Goal: Transaction & Acquisition: Purchase product/service

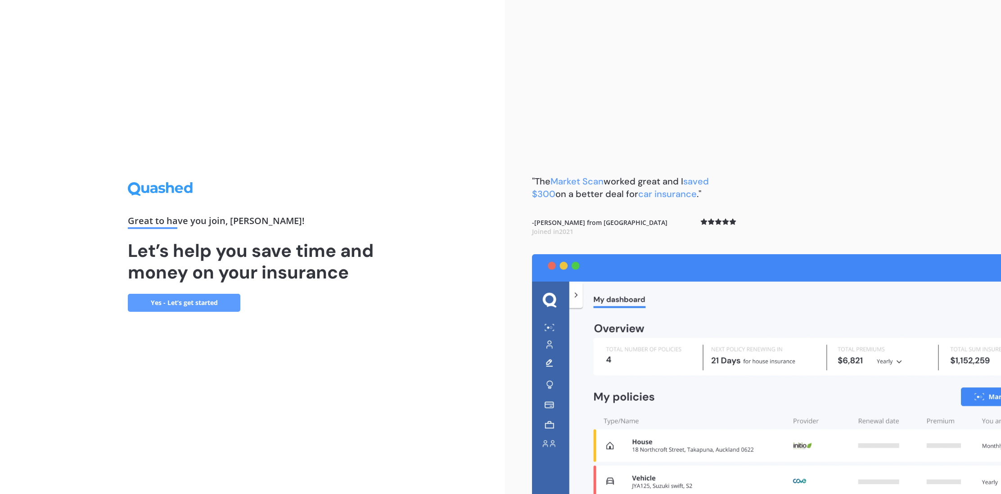
click at [155, 303] on link "Yes - Let’s get started" at bounding box center [184, 303] width 112 height 18
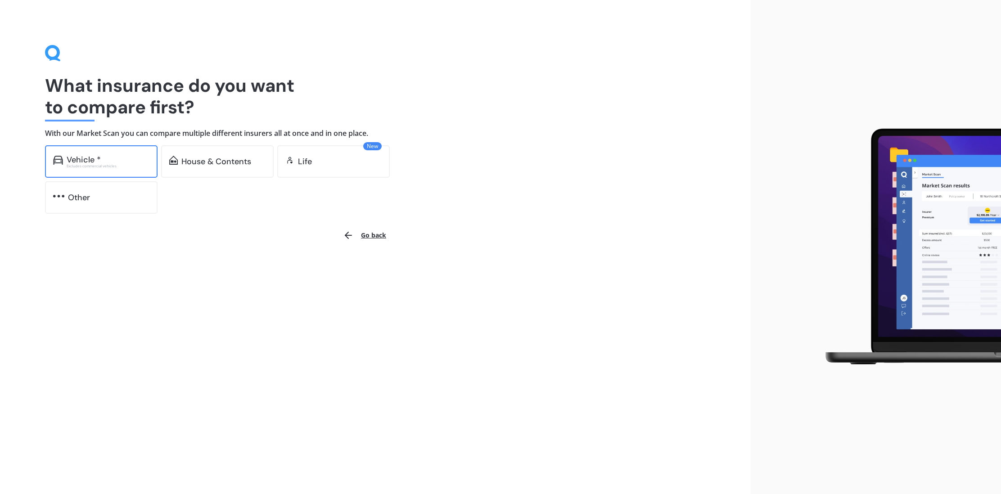
click at [108, 164] on div "Excludes commercial vehicles" at bounding box center [108, 166] width 83 height 4
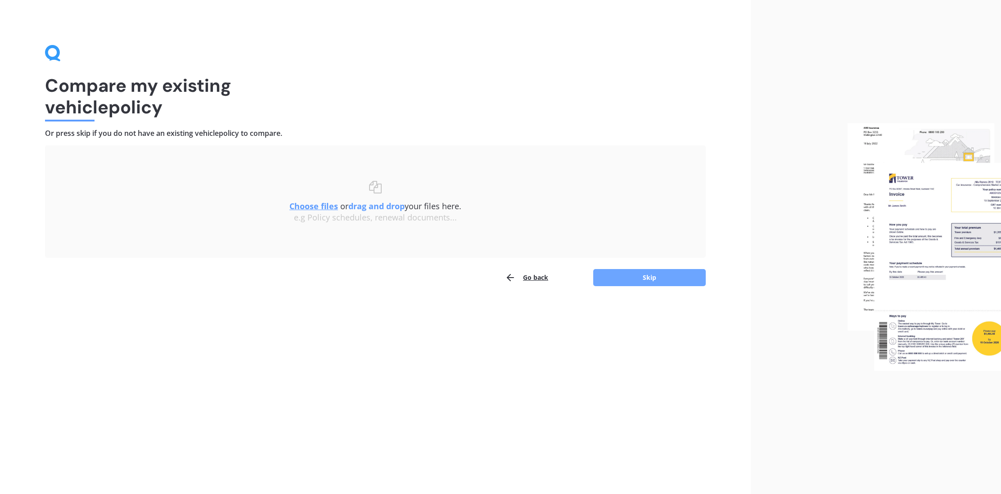
click at [624, 280] on button "Skip" at bounding box center [649, 277] width 112 height 17
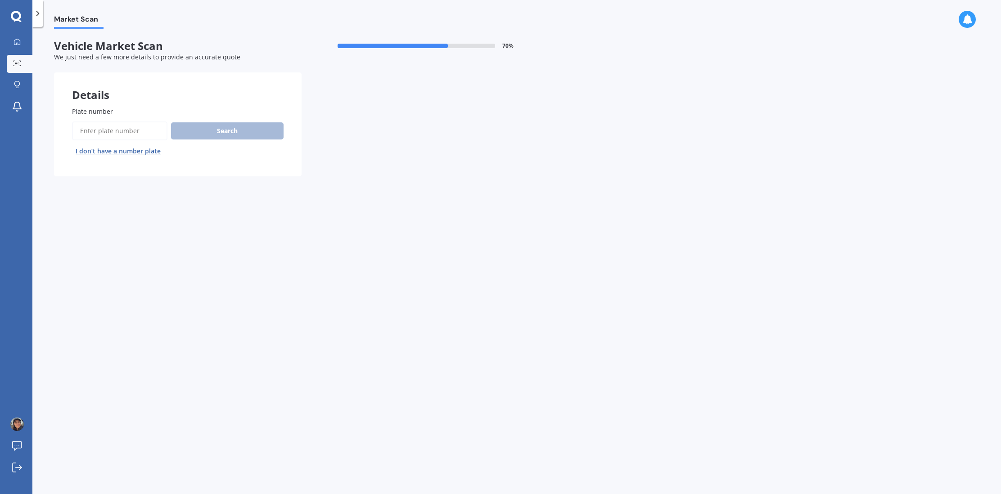
click at [137, 136] on input "Plate number" at bounding box center [119, 130] width 95 height 19
type input "npy384"
click at [0, 0] on button "Next" at bounding box center [0, 0] width 0 height 0
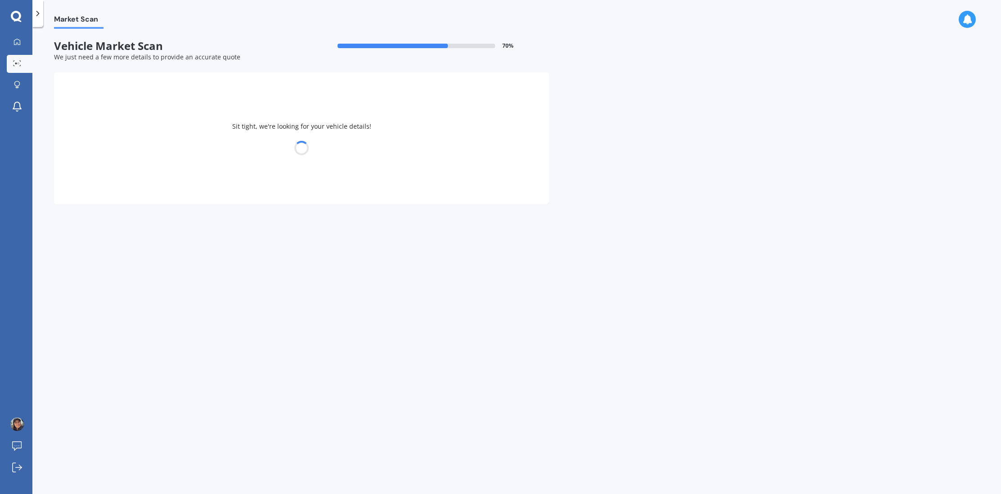
select select "MAZDA"
select select "PREMACY"
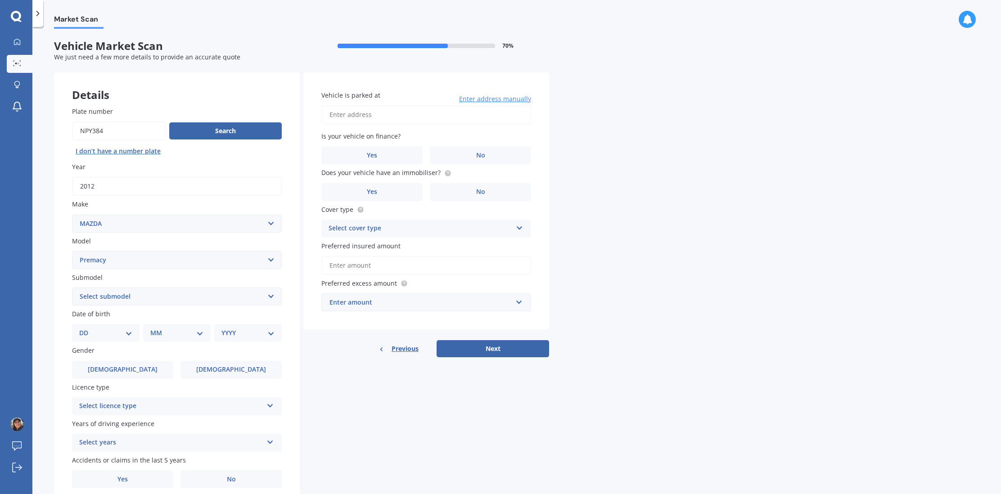
scroll to position [38, 0]
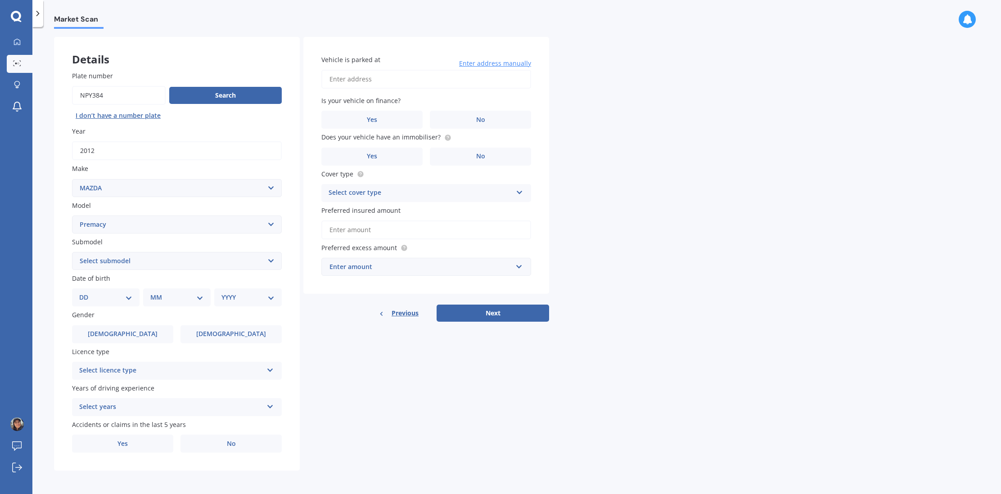
click at [130, 298] on select "DD 01 02 03 04 05 06 07 08 09 10 11 12 13 14 15 16 17 18 19 20 21 22 23 24 25 2…" at bounding box center [105, 297] width 53 height 10
click at [173, 261] on select "Select submodel (All)" at bounding box center [177, 261] width 210 height 18
click at [125, 298] on select "DD 01 02 03 04 05 06 07 08 09 10 11 12 13 14 15 16 17 18 19 20 21 22 23 24 25 2…" at bounding box center [105, 297] width 53 height 10
select select "01"
click at [175, 296] on select "MM 01 02 03 04 05 06 07 08 09 10 11 12" at bounding box center [178, 297] width 49 height 10
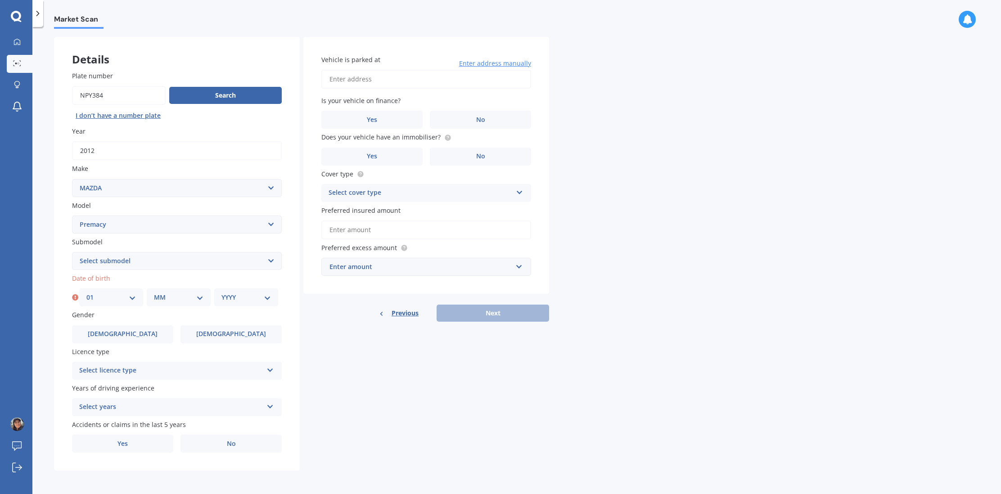
select select "08"
click at [255, 296] on select "YYYY 2025 2024 2023 2022 2021 2020 2019 2018 2017 2016 2015 2014 2013 2012 2011…" at bounding box center [245, 297] width 49 height 10
select select "1992"
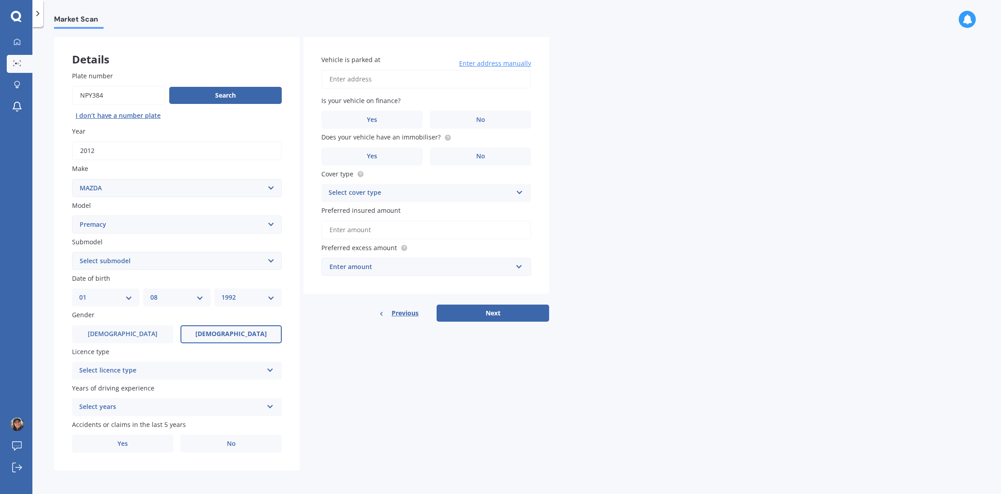
click at [208, 339] on label "Female" at bounding box center [230, 334] width 101 height 18
click at [0, 0] on input "Female" at bounding box center [0, 0] width 0 height 0
click at [215, 367] on div "Select licence type" at bounding box center [171, 370] width 184 height 11
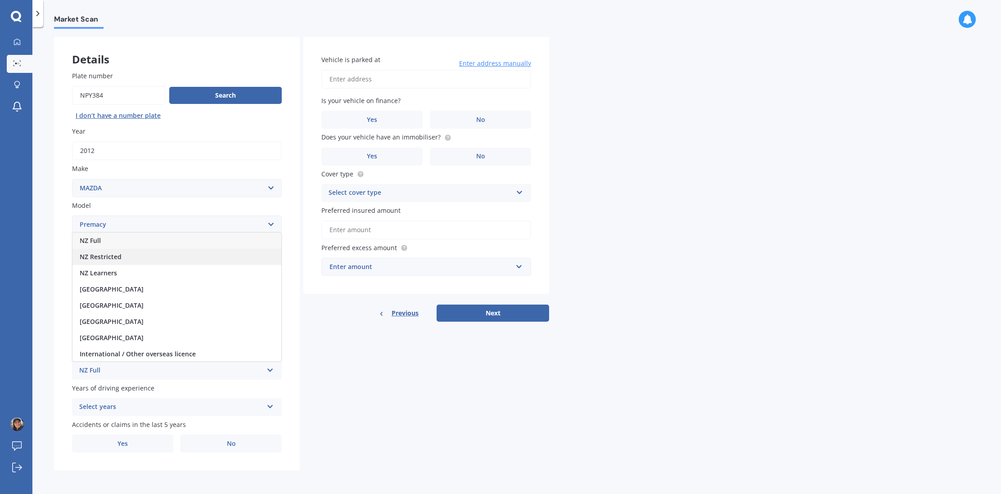
click at [209, 261] on div "NZ Restricted" at bounding box center [176, 257] width 209 height 16
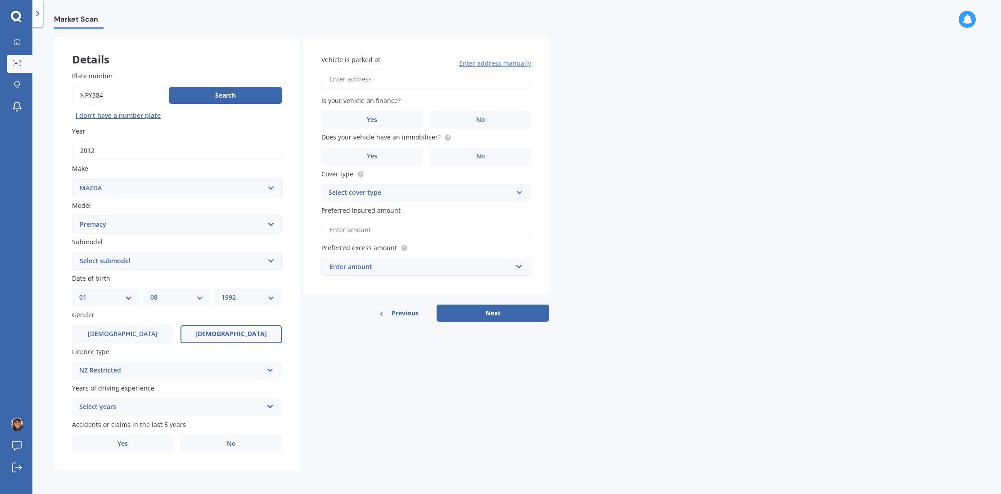
click at [232, 414] on div "Select years 5 or more years 4 years 3 years 2 years 1 year" at bounding box center [177, 407] width 210 height 18
click at [225, 329] on div "5 or more years" at bounding box center [176, 325] width 209 height 16
click at [212, 448] on label "No" at bounding box center [230, 444] width 101 height 18
click at [0, 0] on input "No" at bounding box center [0, 0] width 0 height 0
click at [402, 75] on input "Vehicle is parked at" at bounding box center [426, 79] width 210 height 19
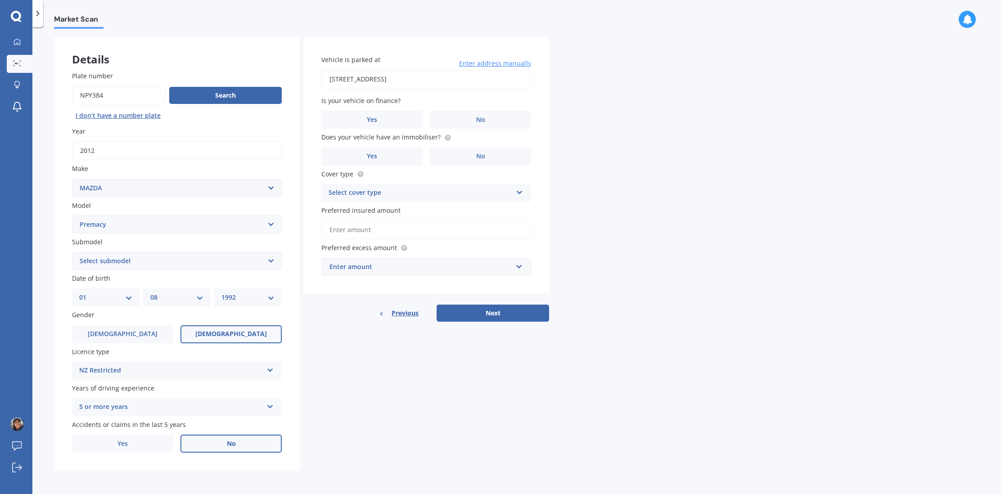
type input "[STREET_ADDRESS]"
click at [369, 116] on span "Yes" at bounding box center [372, 120] width 11 height 8
click at [0, 0] on input "Yes" at bounding box center [0, 0] width 0 height 0
click at [400, 151] on label "Yes" at bounding box center [371, 157] width 101 height 18
click at [0, 0] on input "Yes" at bounding box center [0, 0] width 0 height 0
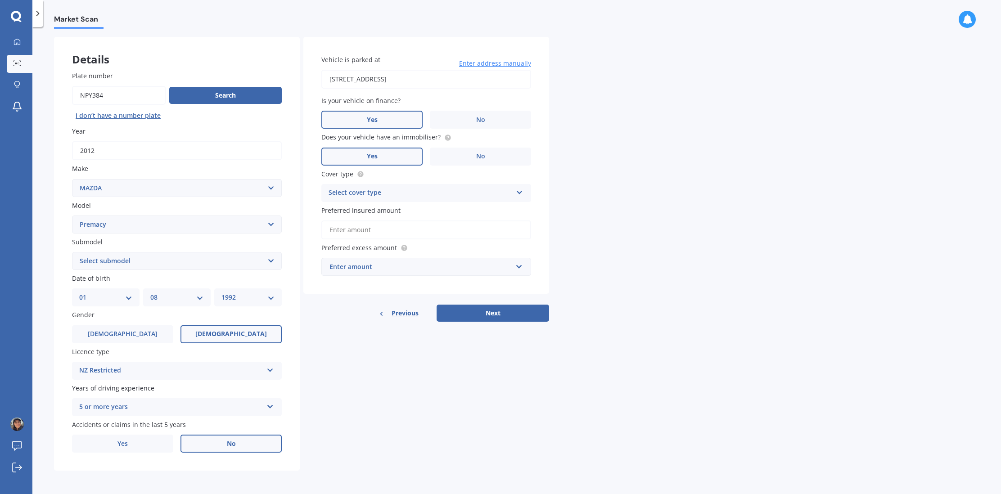
click at [411, 191] on div "Select cover type" at bounding box center [420, 193] width 184 height 11
click at [402, 210] on div "Comprehensive" at bounding box center [426, 210] width 209 height 16
click at [413, 230] on input "Preferred insured amount" at bounding box center [426, 229] width 210 height 19
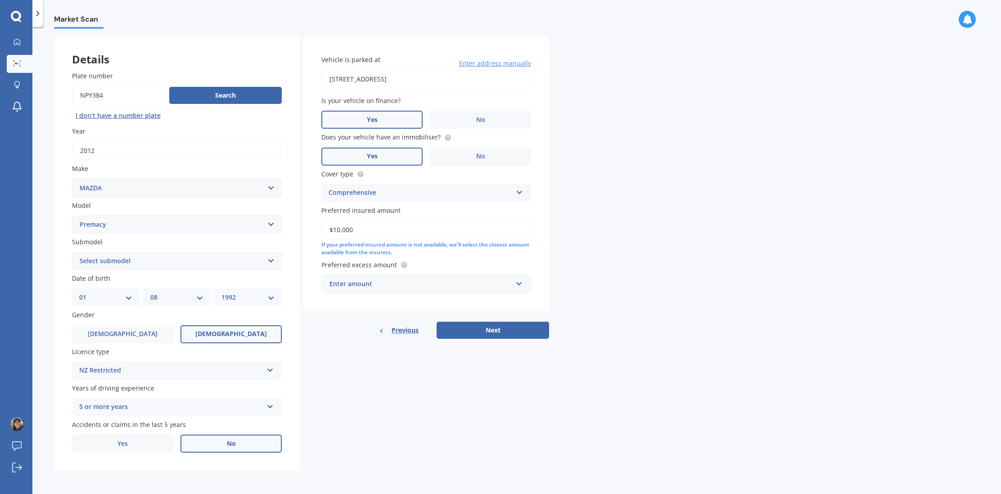
type input "$10,000"
click at [521, 285] on input "text" at bounding box center [423, 283] width 202 height 17
click at [386, 328] on div "$500" at bounding box center [426, 334] width 209 height 17
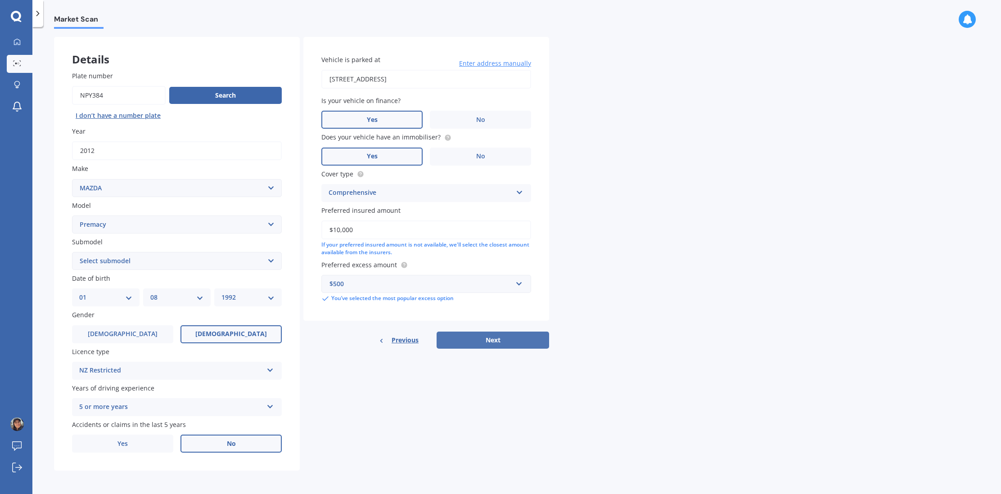
click at [488, 337] on button "Next" at bounding box center [492, 340] width 112 height 17
click at [174, 266] on select "Select submodel (All)" at bounding box center [177, 261] width 210 height 18
select select "(ALL)"
click at [462, 339] on button "Next" at bounding box center [492, 340] width 112 height 17
select select "01"
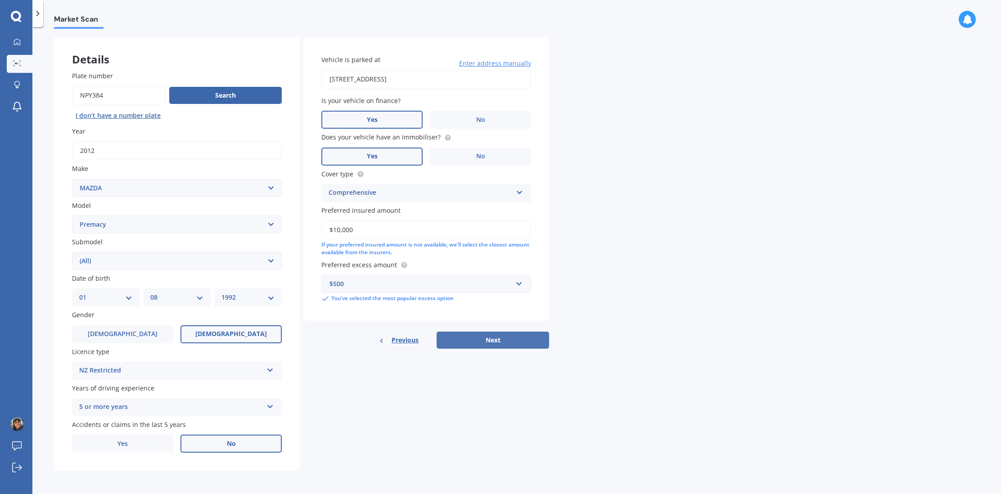
select select "08"
select select "1992"
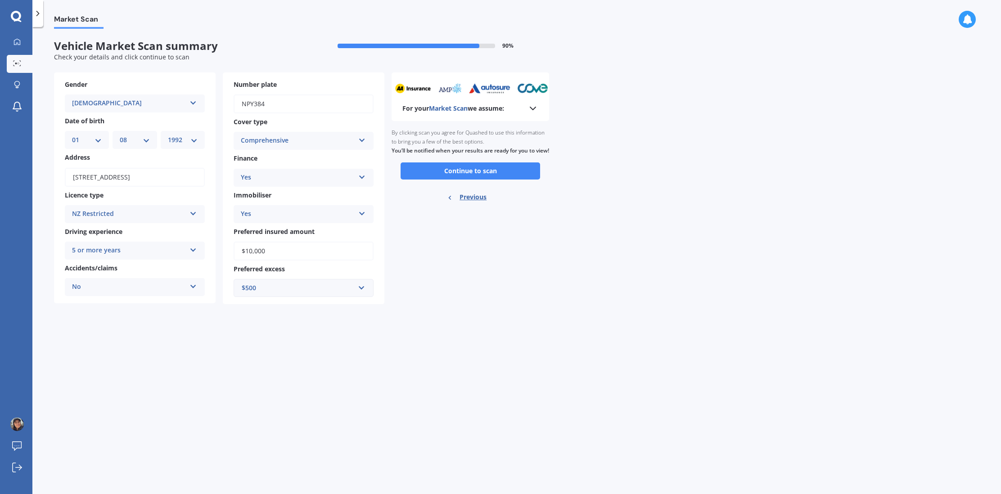
scroll to position [0, 0]
click at [470, 180] on button "Continue to scan" at bounding box center [469, 170] width 139 height 17
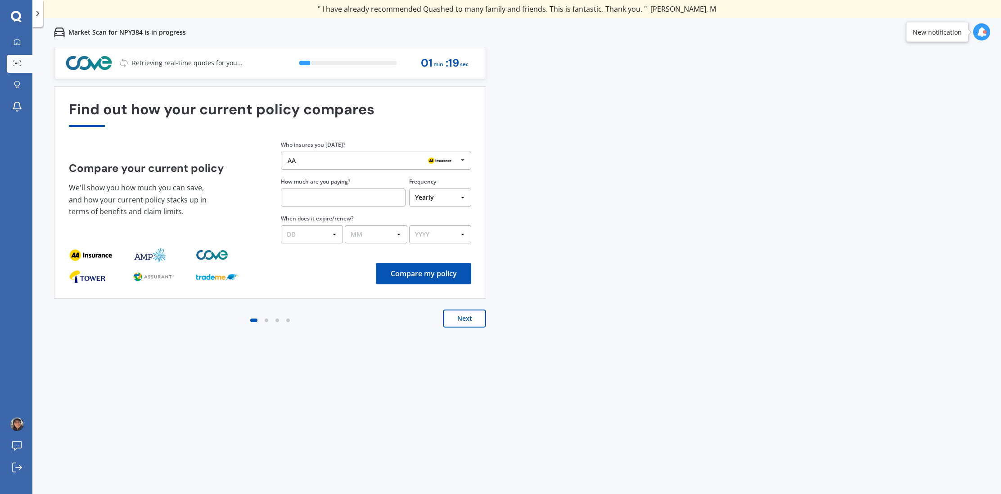
click at [452, 161] on img at bounding box center [439, 160] width 29 height 11
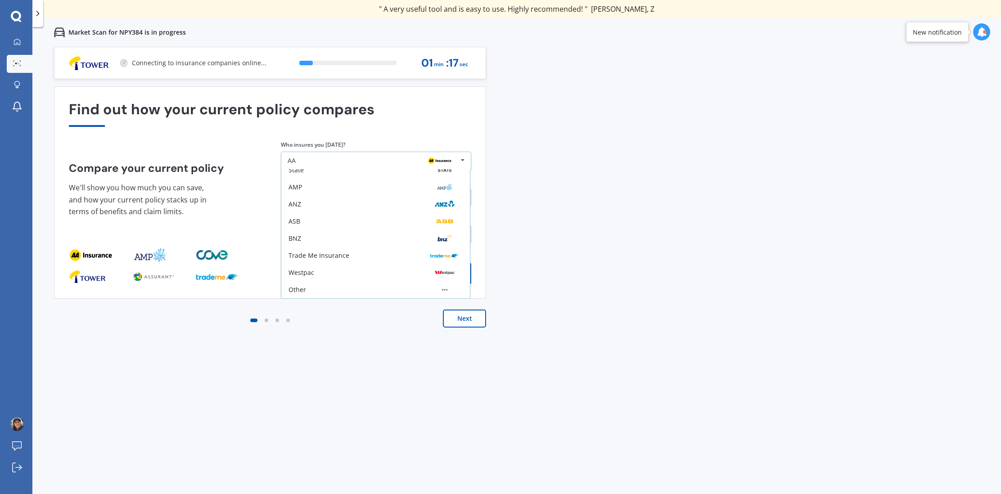
scroll to position [59, 0]
click at [381, 286] on div "Other" at bounding box center [375, 289] width 189 height 17
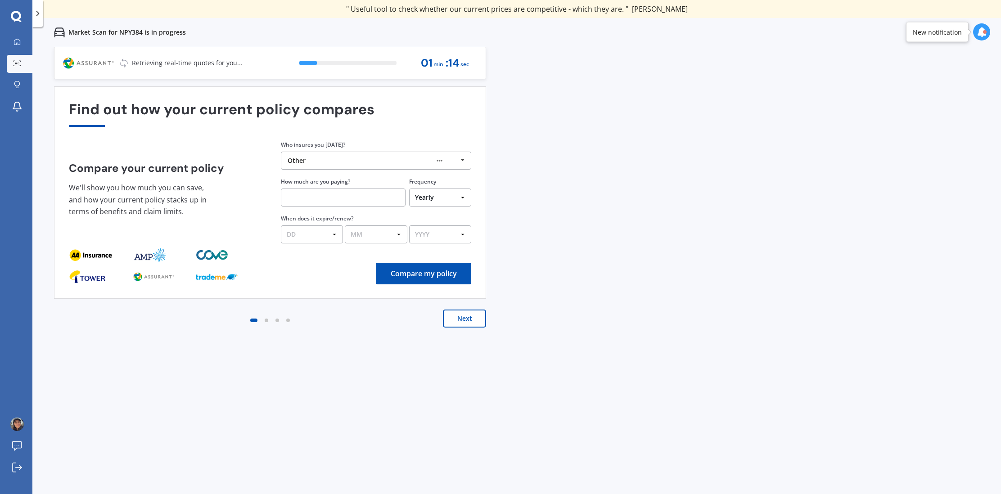
click at [358, 161] on div "Other" at bounding box center [372, 160] width 170 height 7
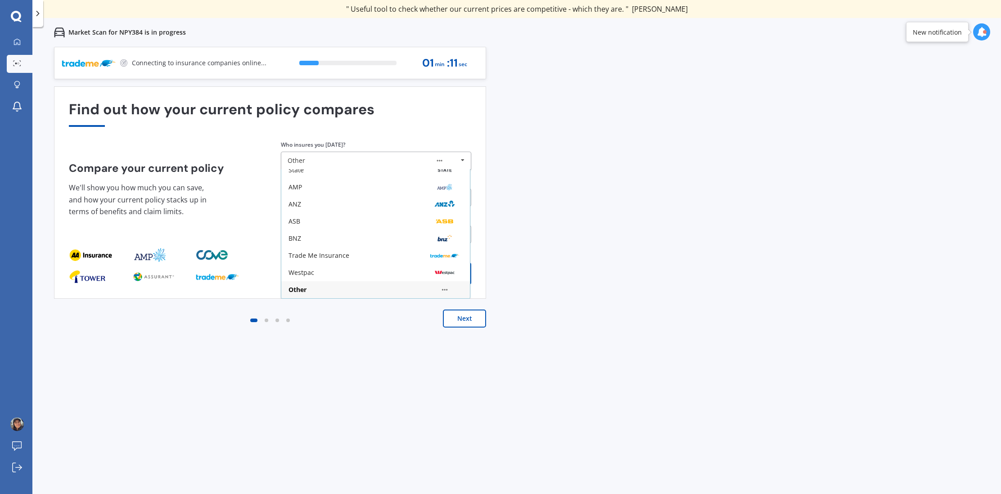
click at [586, 213] on div "Previous 60,000+ Kiwis have signed up to shop and save on insurance with us " H…" at bounding box center [516, 294] width 968 height 494
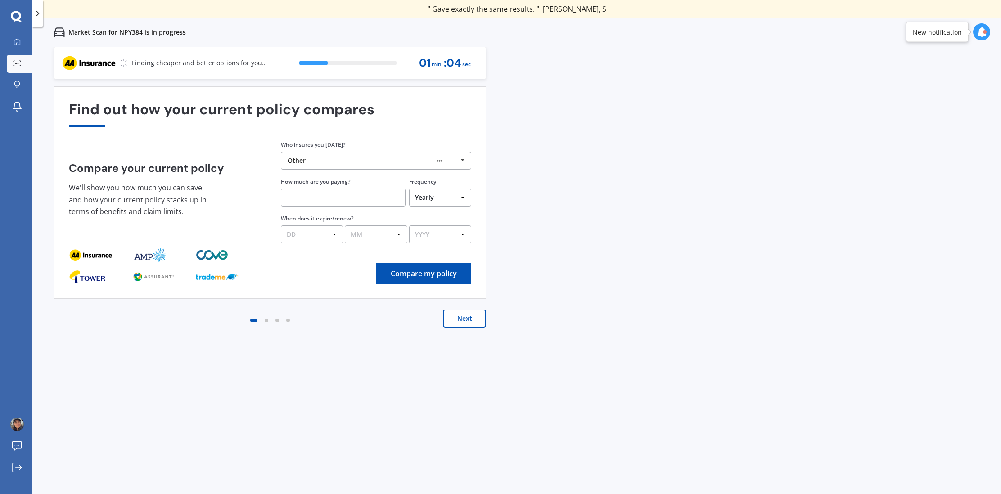
click at [453, 325] on button "Next" at bounding box center [464, 319] width 43 height 18
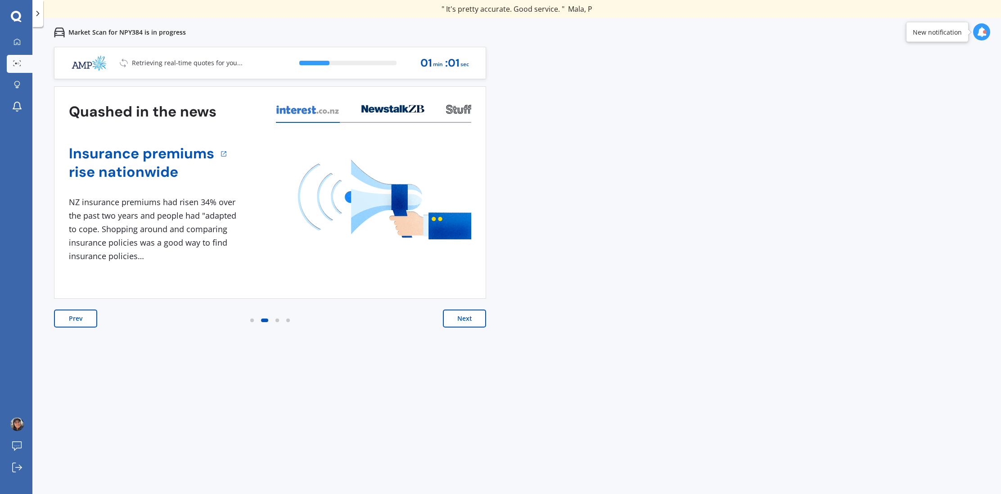
click at [453, 325] on button "Next" at bounding box center [464, 319] width 43 height 18
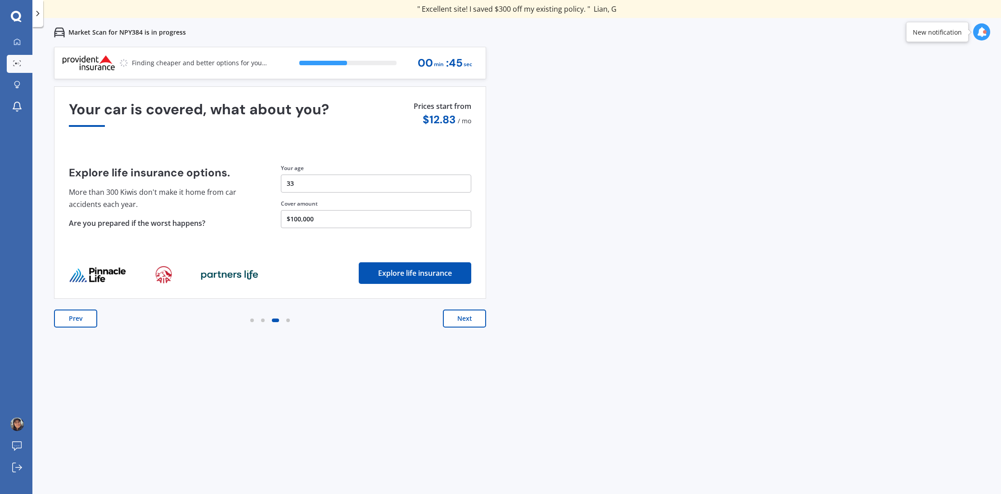
click at [453, 325] on button "Next" at bounding box center [464, 319] width 43 height 18
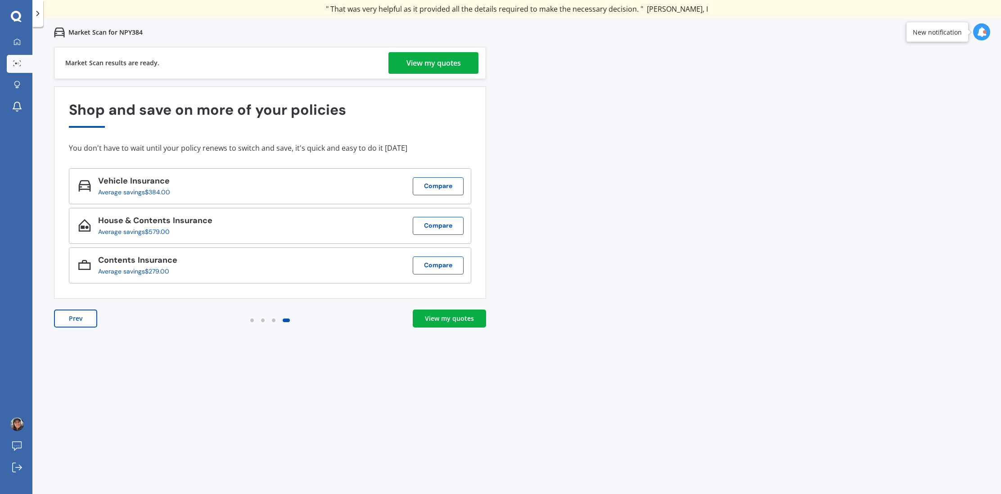
click at [455, 322] on div "View my quotes" at bounding box center [449, 318] width 49 height 9
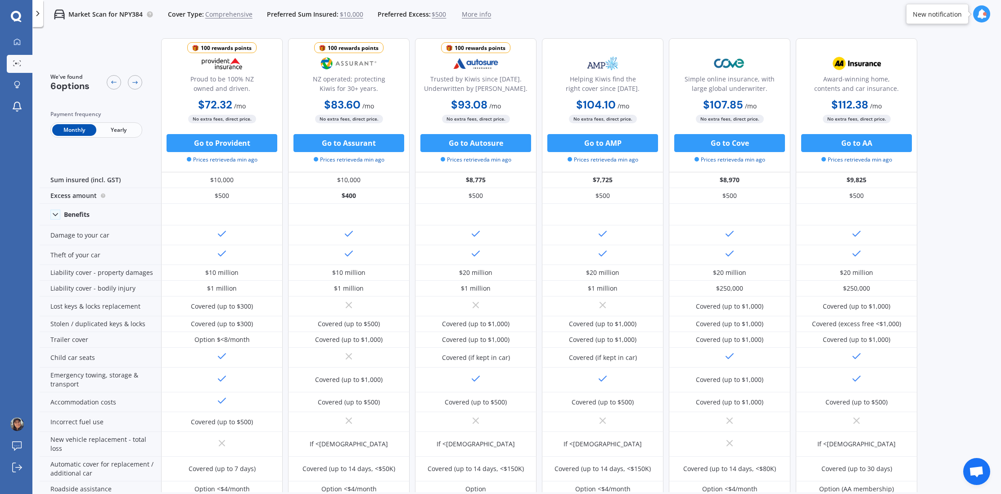
click at [225, 105] on b "$72.32" at bounding box center [215, 105] width 34 height 14
click at [229, 135] on b "$72.32" at bounding box center [214, 137] width 34 height 14
click at [230, 146] on button "Go to Provident" at bounding box center [221, 143] width 111 height 18
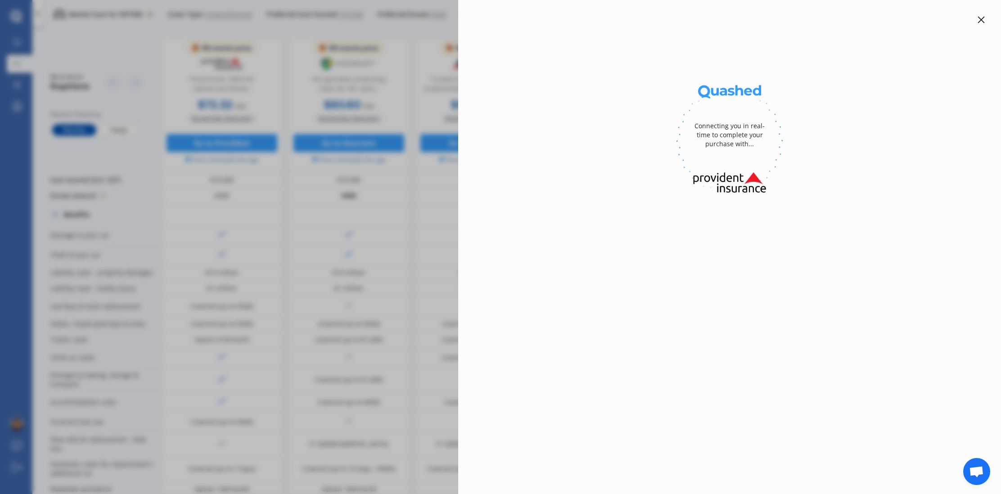
select select "full"
select select "[STREET_ADDRESS]"
select select "MAZDA"
select select "PREMACY"
select select "NO"
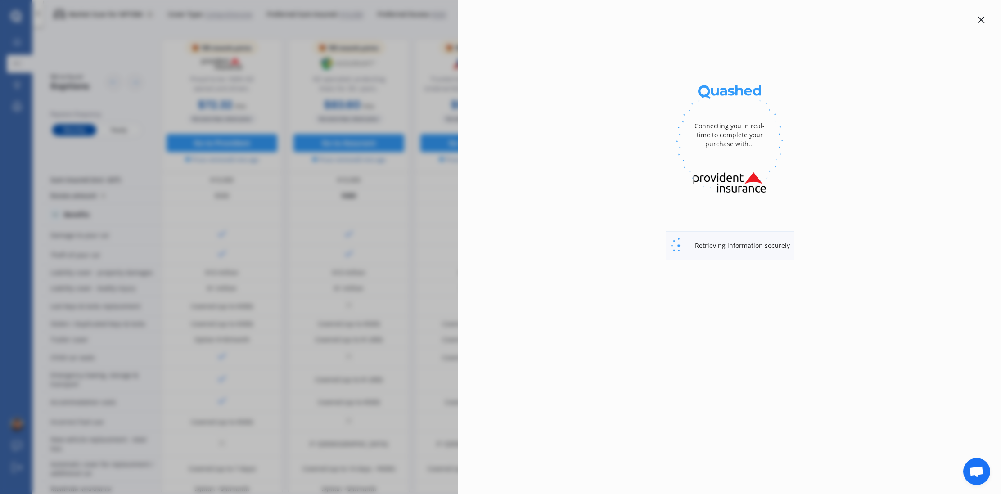
select select "Monthly"
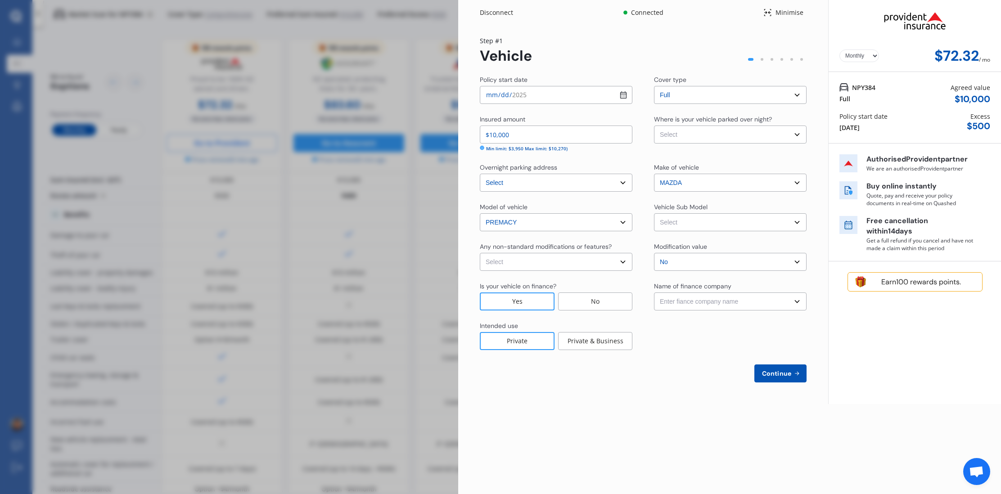
click at [713, 139] on select "Select Garage (fully enclosed) Off Street Parking Other" at bounding box center [730, 135] width 153 height 18
select select "OTHER"
click at [693, 227] on select "Select Premacy 20CS. Wagon 7st 5dr Auto 5sp 2.0i [IMP]" at bounding box center [730, 222] width 153 height 18
select select "NZVMAZD2012AECK"
click at [921, 286] on div "Earn 100 rewards points." at bounding box center [920, 282] width 107 height 9
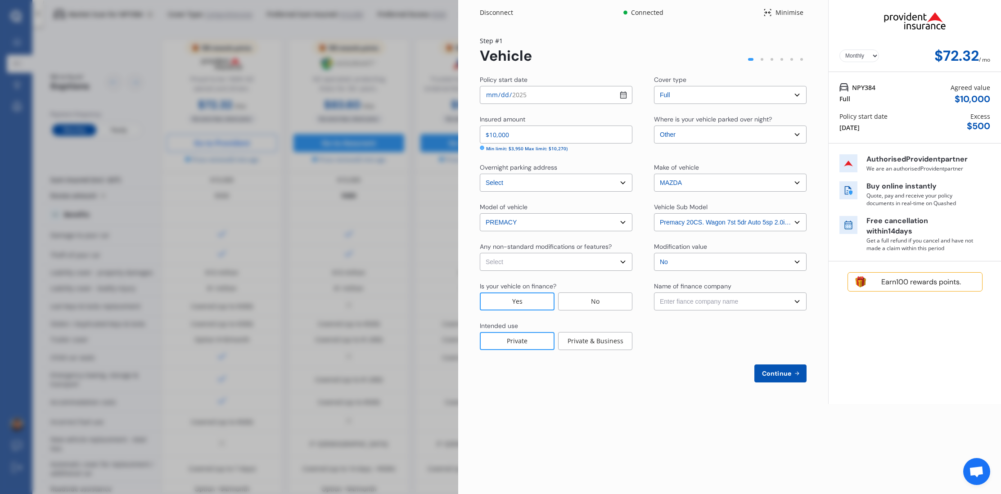
click at [782, 307] on select "Enter fiance company name 24/7 Finance AA Finance Limited Acclaim Finance Activ…" at bounding box center [730, 301] width 153 height 18
select select "FC0008"
click at [790, 371] on span "Continue" at bounding box center [776, 373] width 33 height 7
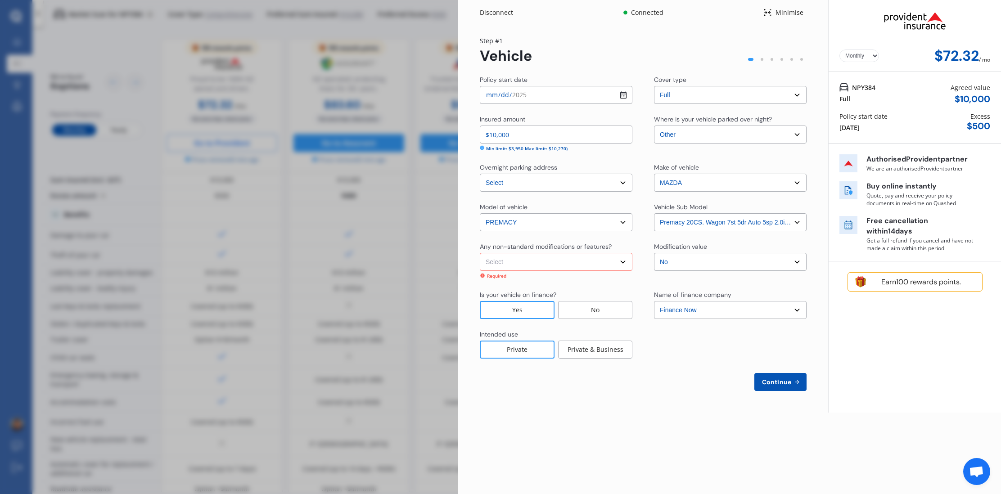
click at [597, 267] on select "Select None Nitrous Oxide System(NOS) Roll Cage Full Racing Harness" at bounding box center [556, 262] width 153 height 18
select select "none"
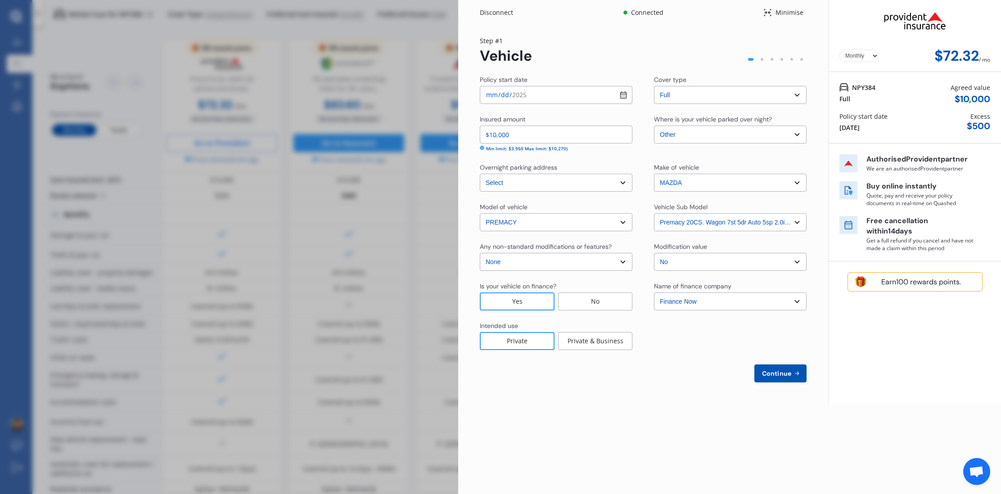
click at [778, 376] on span "Continue" at bounding box center [776, 373] width 33 height 7
select select "01"
select select "08"
select select "1992"
select select "NZ_RESTRICTED"
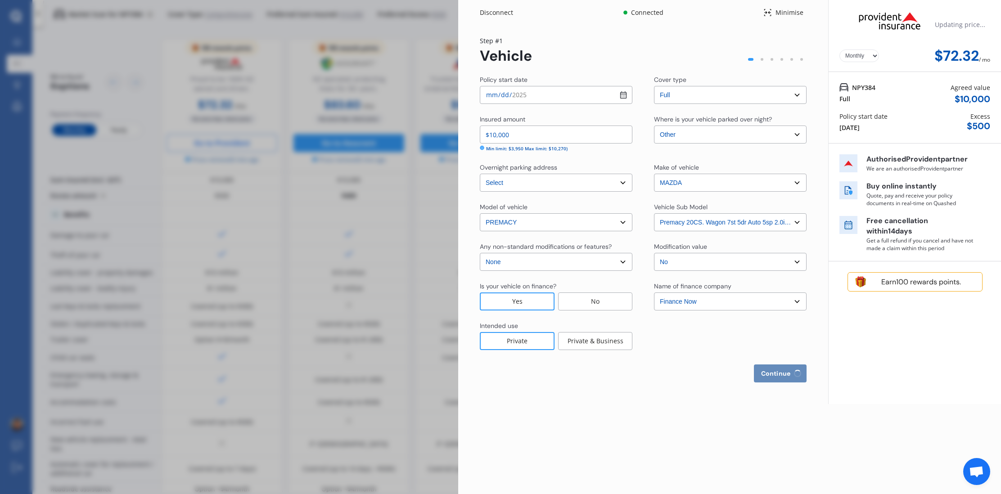
select select "0"
select select "25"
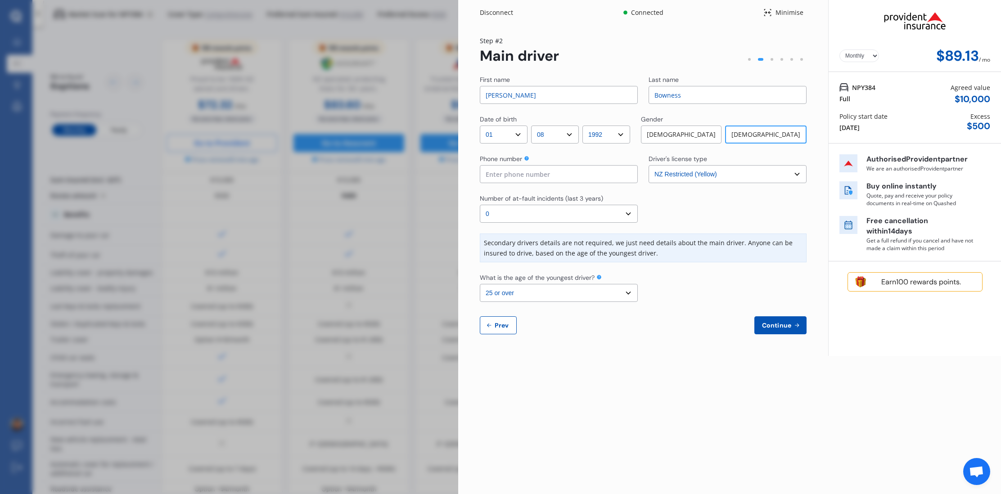
click at [520, 177] on input at bounding box center [559, 174] width 158 height 18
click at [574, 218] on select "Select number of at-fault incidents (last 3 years) 0 1 2 3 4 5 or more" at bounding box center [559, 214] width 158 height 18
select select "1"
click at [556, 174] on input at bounding box center [559, 174] width 158 height 18
type input "02040118170"
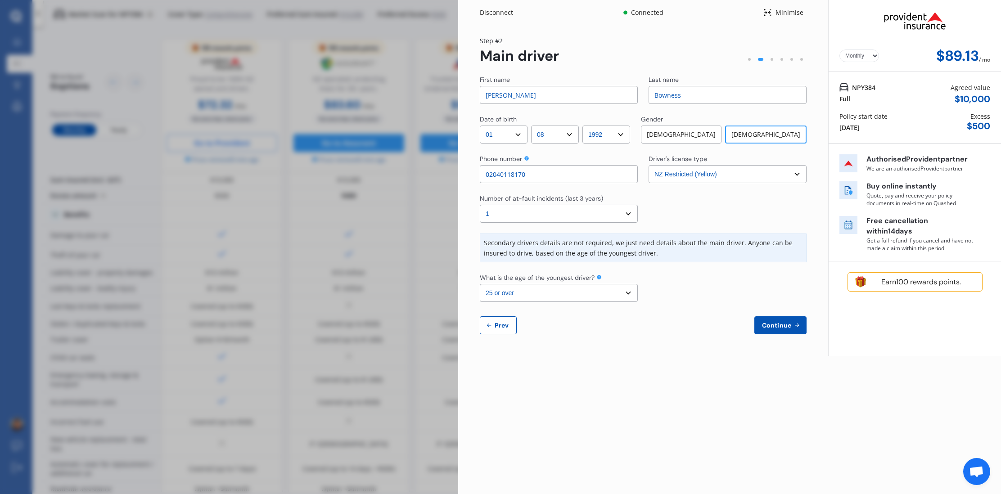
click at [594, 296] on select "Select the age of the youngest driver. 16 17 18 19 20 21 22 23 24 25 or over" at bounding box center [559, 293] width 158 height 18
click at [787, 325] on span "Continue" at bounding box center [776, 325] width 33 height 7
click at [611, 210] on select "Select number of at-fault incidents (last 3 years) 0 1 2 3 4 5 or more" at bounding box center [559, 214] width 158 height 18
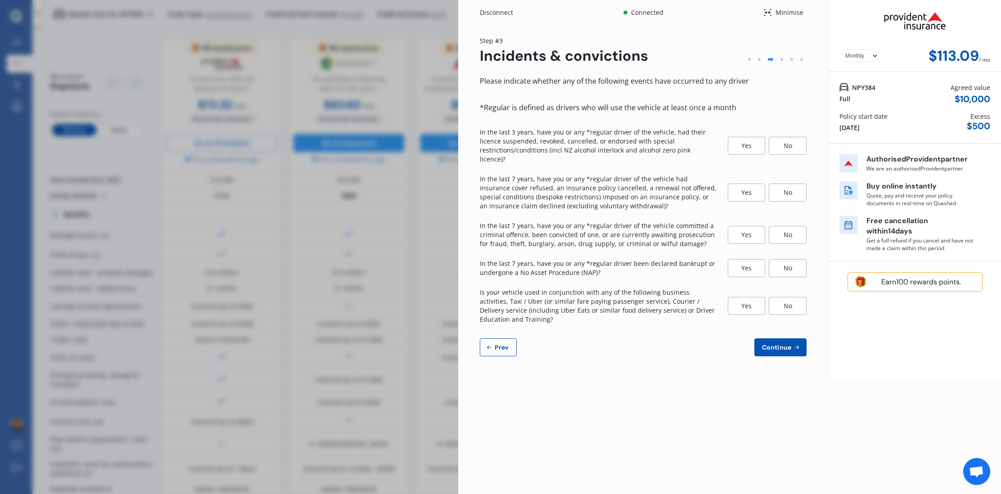
drag, startPoint x: 611, startPoint y: 210, endPoint x: 601, endPoint y: 199, distance: 14.0
click at [601, 199] on p "In the last 7 years, have you or any *regular driver of the vehicle had insuran…" at bounding box center [598, 193] width 237 height 36
click at [489, 344] on icon at bounding box center [488, 347] width 7 height 7
select select "01"
select select "08"
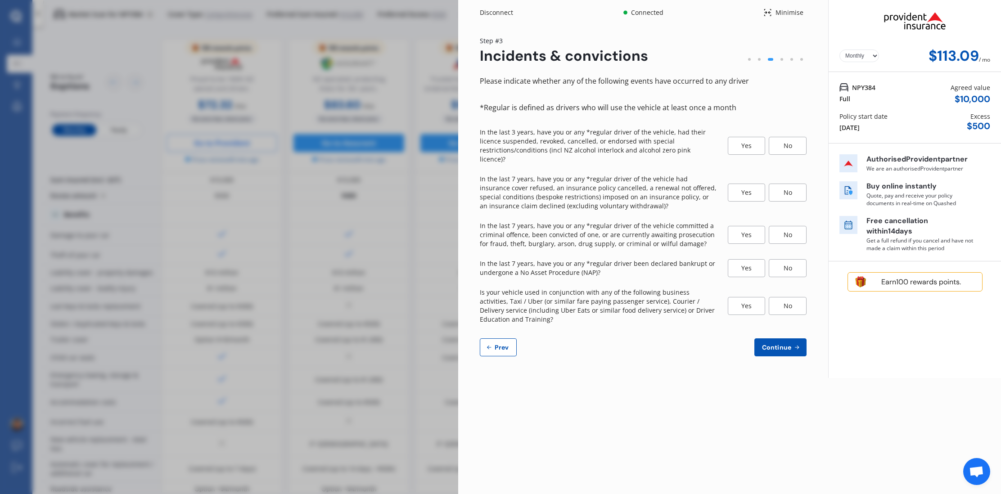
select select "1992"
select select "NZ_RESTRICTED"
select select "1"
select select "25"
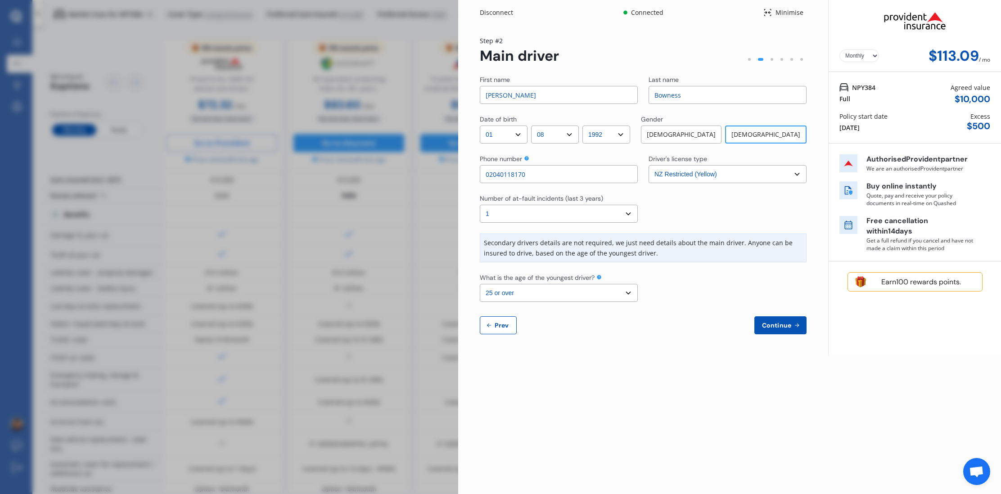
click at [579, 210] on select "Select number of at-fault incidents (last 3 years) 0 1 2 3 4 5 or more" at bounding box center [559, 214] width 158 height 18
select select "0"
click at [587, 292] on select "Select the age of the youngest driver. 16 17 18 19 20 21 22 23 24 25 or over" at bounding box center [559, 293] width 158 height 18
click at [779, 329] on span "Continue" at bounding box center [776, 325] width 33 height 7
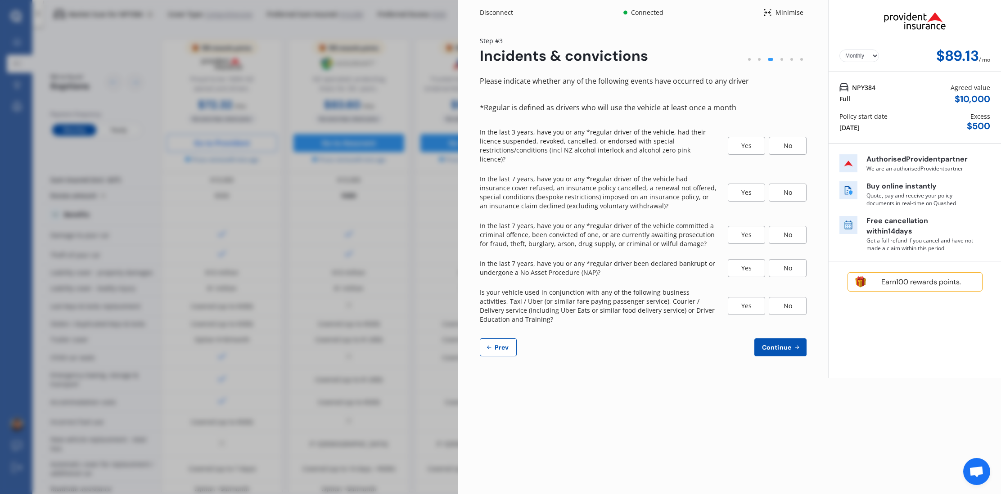
click at [779, 140] on div "No" at bounding box center [787, 146] width 38 height 18
click at [776, 184] on div "No" at bounding box center [787, 193] width 38 height 18
click at [780, 233] on div "No" at bounding box center [787, 235] width 38 height 18
click at [782, 259] on div "No" at bounding box center [787, 268] width 38 height 18
click at [786, 302] on div "No" at bounding box center [787, 306] width 38 height 18
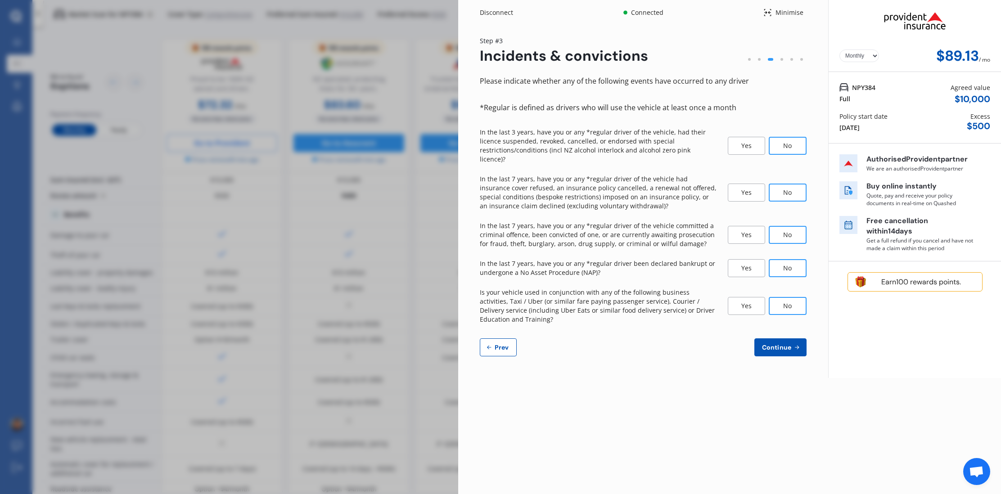
click at [783, 345] on button "Continue" at bounding box center [780, 347] width 52 height 18
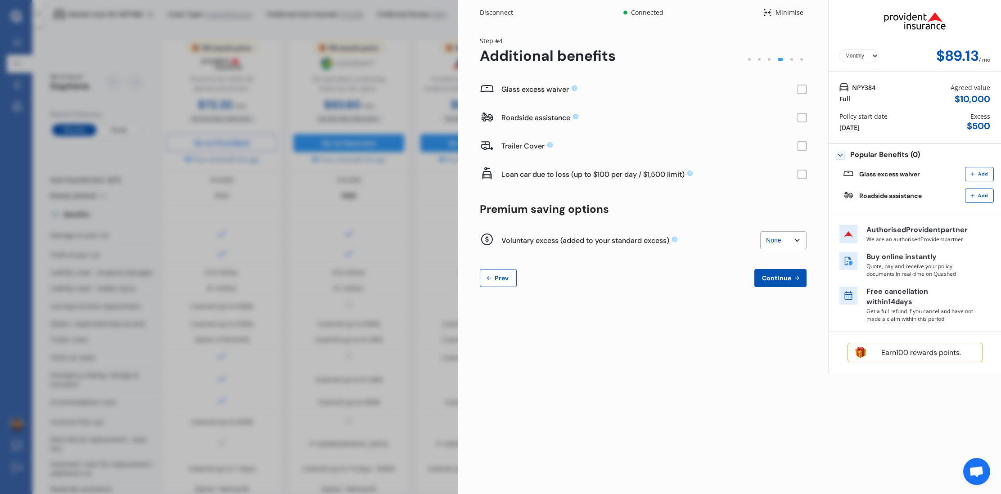
click at [801, 91] on rect at bounding box center [801, 89] width 9 height 9
click at [800, 118] on rect at bounding box center [801, 117] width 9 height 9
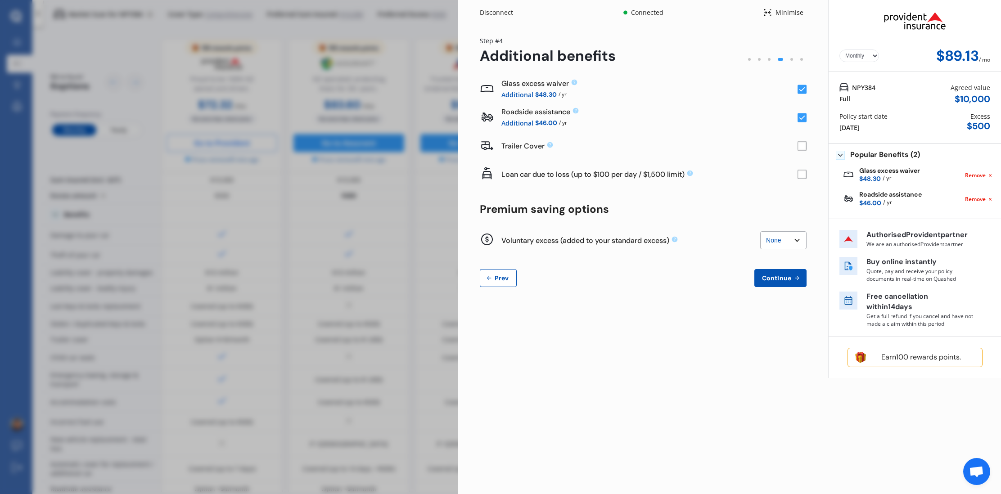
click at [785, 242] on select "None $200 $450 $700 $950 $1,200 $1,700" at bounding box center [783, 240] width 46 height 18
click at [675, 241] on icon at bounding box center [675, 240] width 6 height 6
click at [782, 279] on span "Continue" at bounding box center [776, 277] width 33 height 7
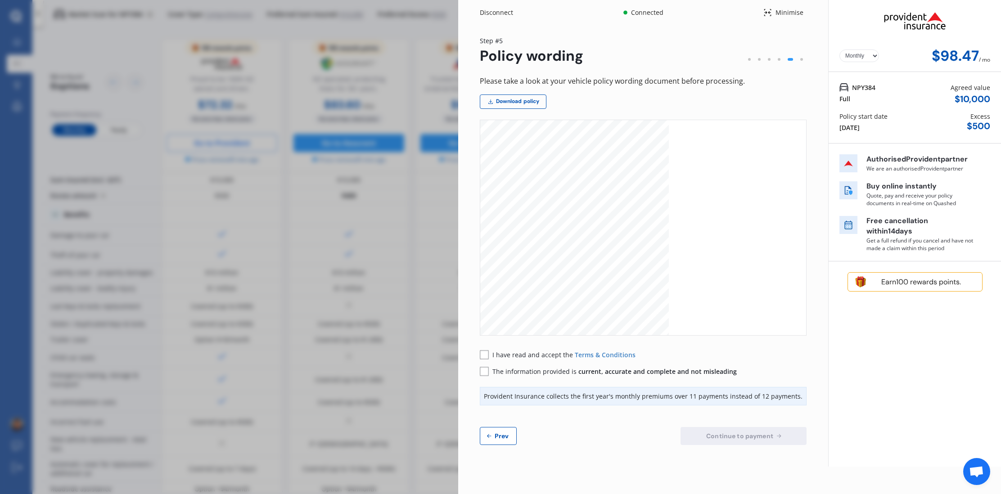
click at [486, 358] on rect at bounding box center [484, 354] width 9 height 9
click at [485, 373] on rect at bounding box center [484, 371] width 9 height 9
click at [504, 429] on button "Prev" at bounding box center [498, 436] width 37 height 18
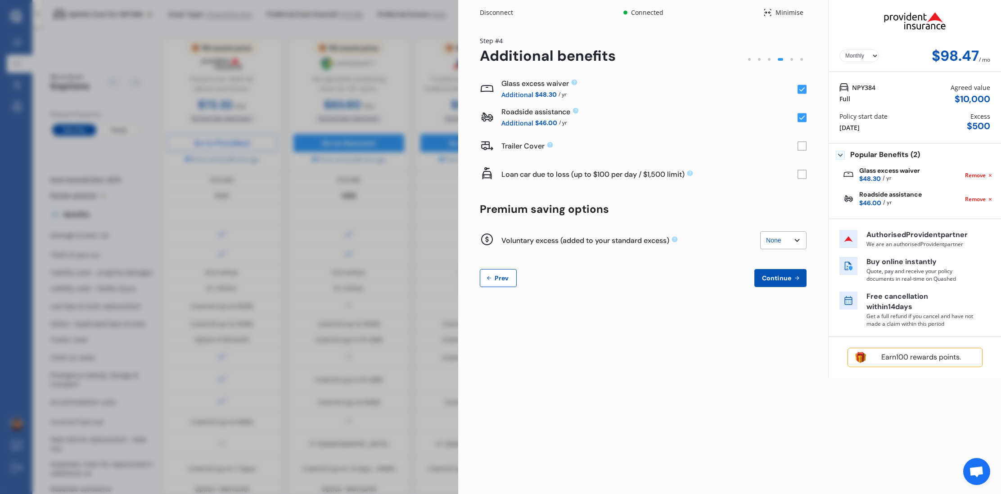
click at [509, 275] on span "Prev" at bounding box center [502, 277] width 18 height 7
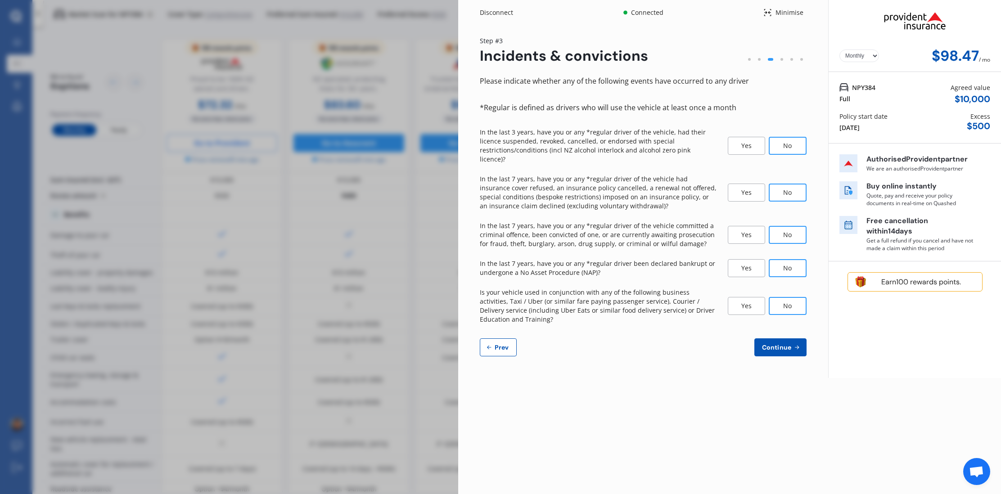
click at [501, 344] on span "Prev" at bounding box center [502, 347] width 18 height 7
select select "01"
select select "08"
select select "1992"
select select "NZ_RESTRICTED"
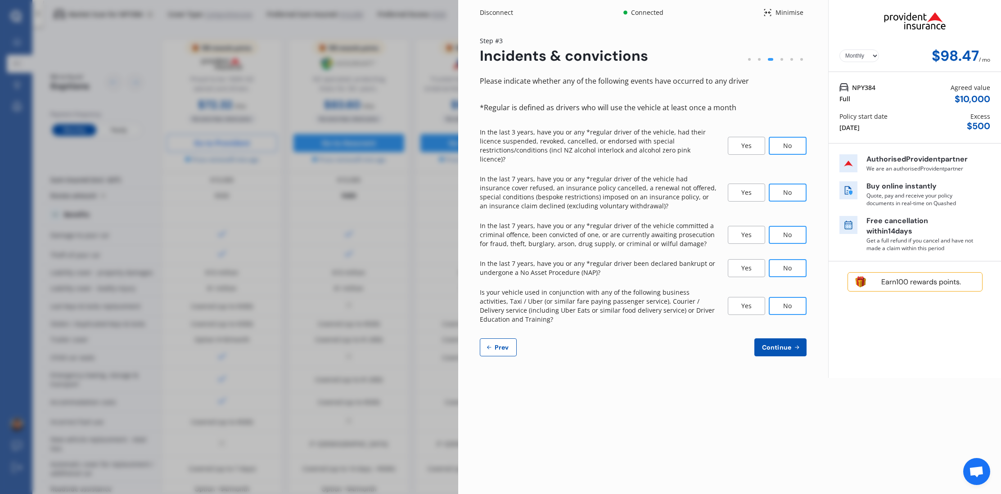
select select "0"
select select "25"
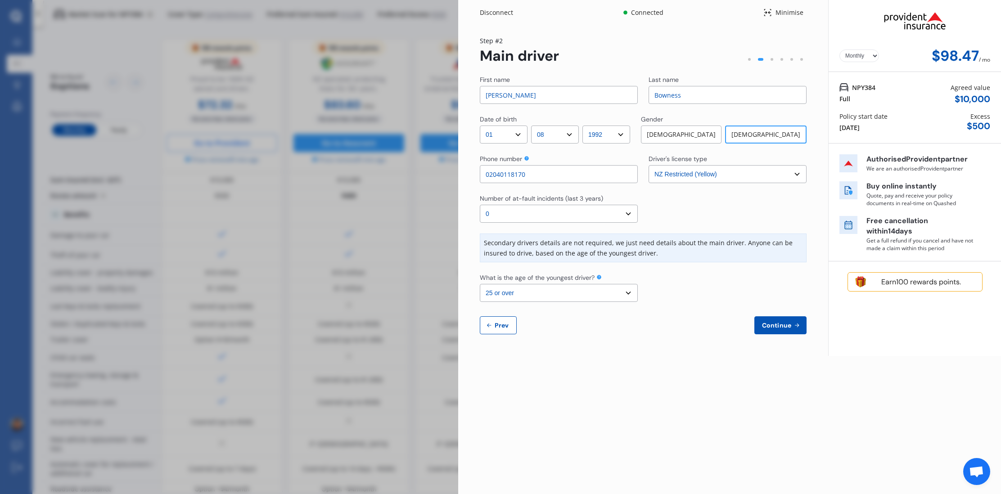
click at [503, 327] on span "Prev" at bounding box center [502, 325] width 18 height 7
select select "full"
select select "OTHER"
select select "[STREET_ADDRESS]"
select select "MAZDA"
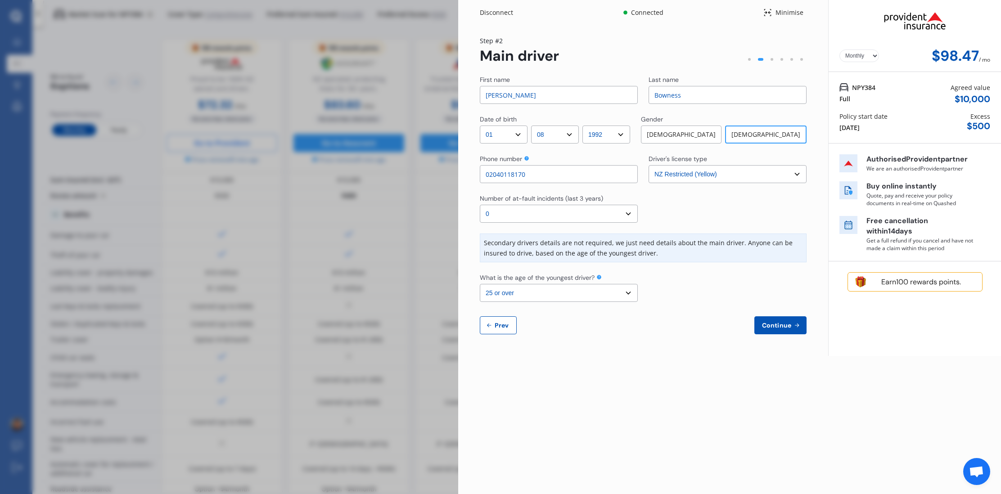
select select "PREMACY"
select select "NZVMAZD2012AECK"
select select "none"
select select "NO"
select select "FC0008"
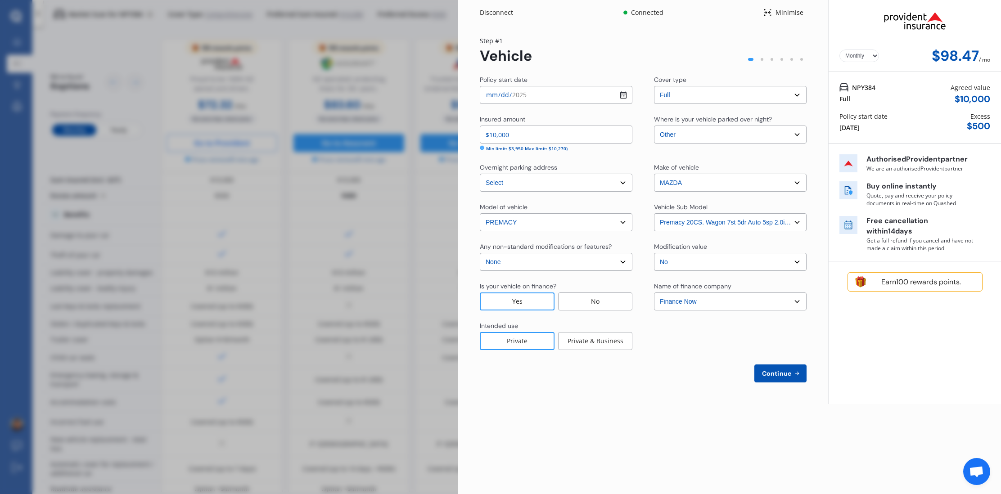
click at [534, 95] on input "2025-08-12" at bounding box center [556, 95] width 153 height 18
type input "2025-08-20"
click at [772, 374] on span "Continue" at bounding box center [776, 373] width 33 height 7
select select "01"
select select "08"
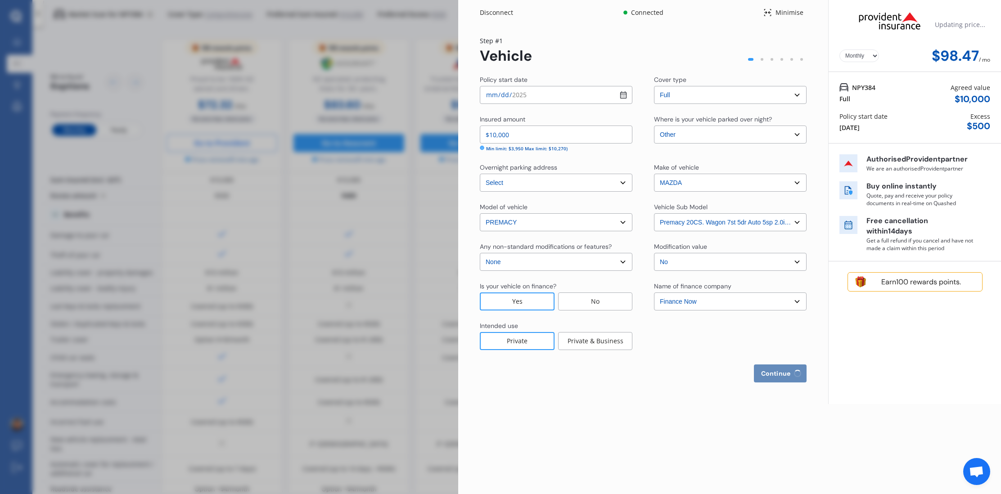
select select "1992"
select select "NZ_RESTRICTED"
select select "0"
select select "25"
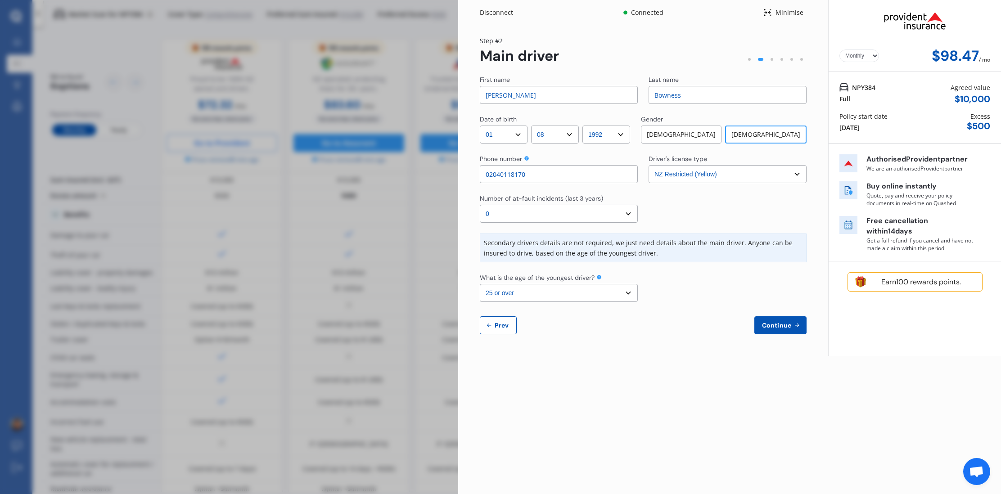
click at [782, 325] on span "Continue" at bounding box center [776, 325] width 33 height 7
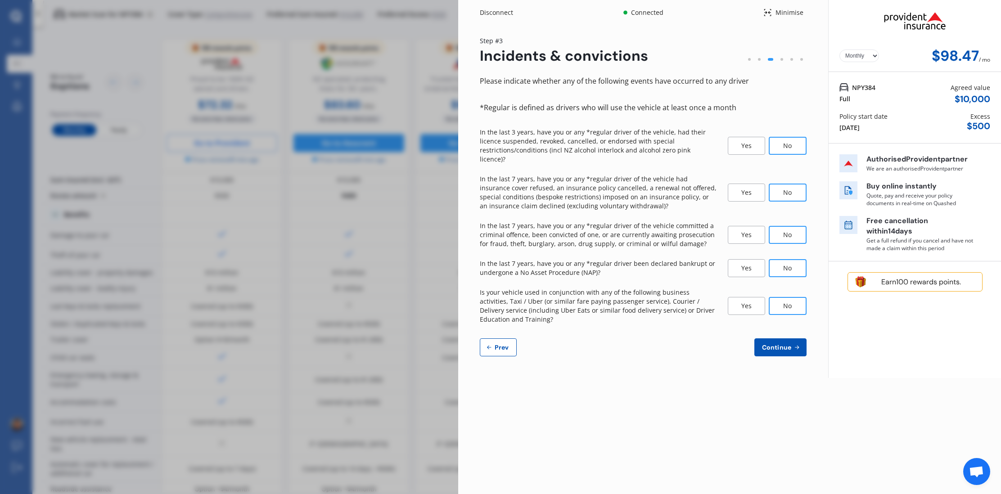
click at [783, 344] on span "Continue" at bounding box center [776, 347] width 33 height 7
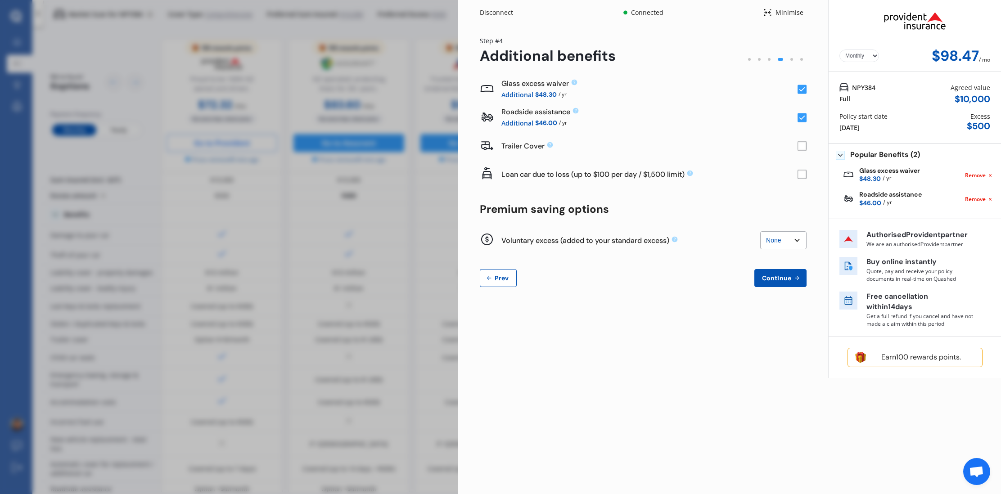
click at [798, 275] on icon at bounding box center [797, 277] width 8 height 7
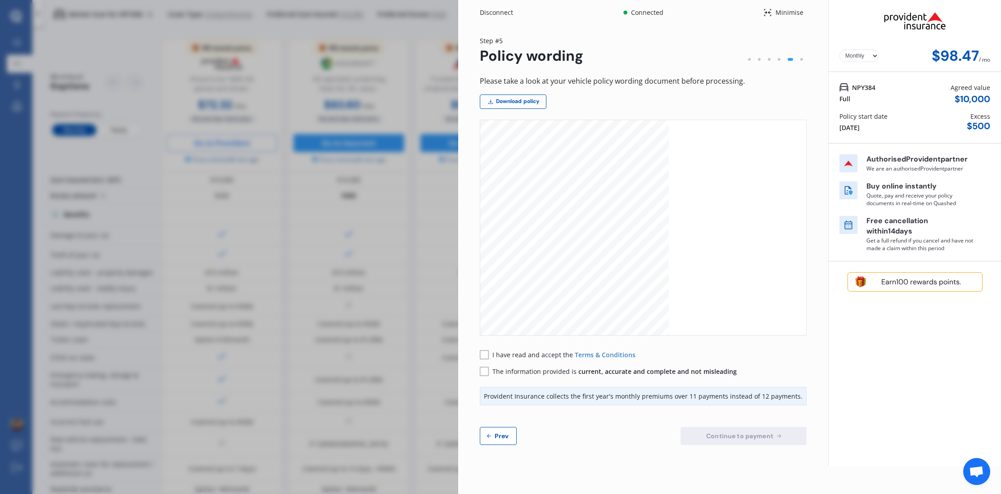
drag, startPoint x: 482, startPoint y: 352, endPoint x: 485, endPoint y: 367, distance: 14.7
click at [482, 352] on rect at bounding box center [484, 354] width 9 height 9
click at [485, 367] on rect at bounding box center [484, 371] width 9 height 9
click at [733, 432] on span "Continue to payment" at bounding box center [739, 435] width 71 height 7
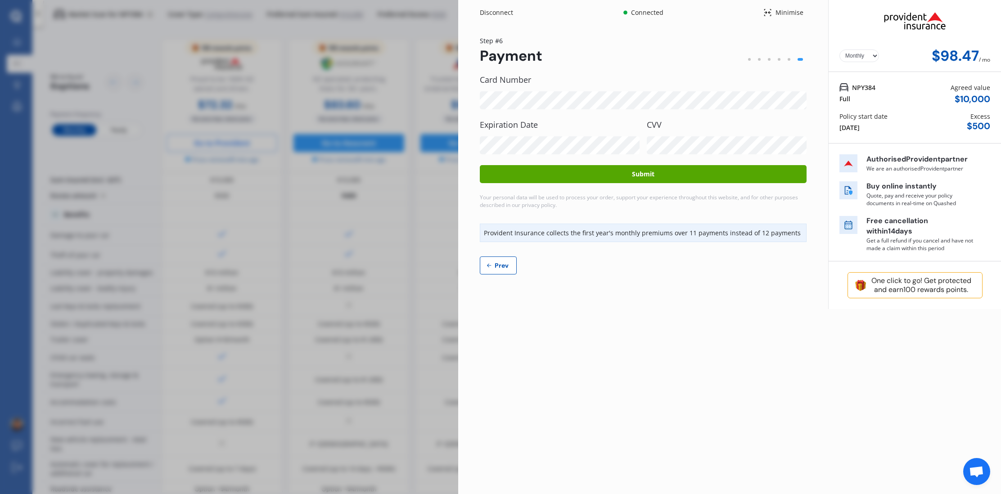
click at [687, 168] on button "Submit" at bounding box center [643, 174] width 327 height 18
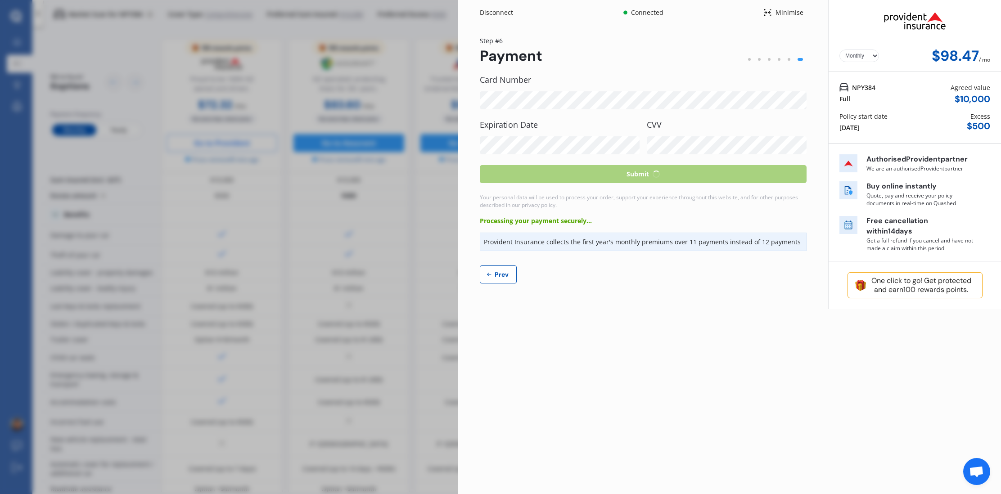
click at [874, 58] on select "Yearly Monthly" at bounding box center [859, 55] width 40 height 13
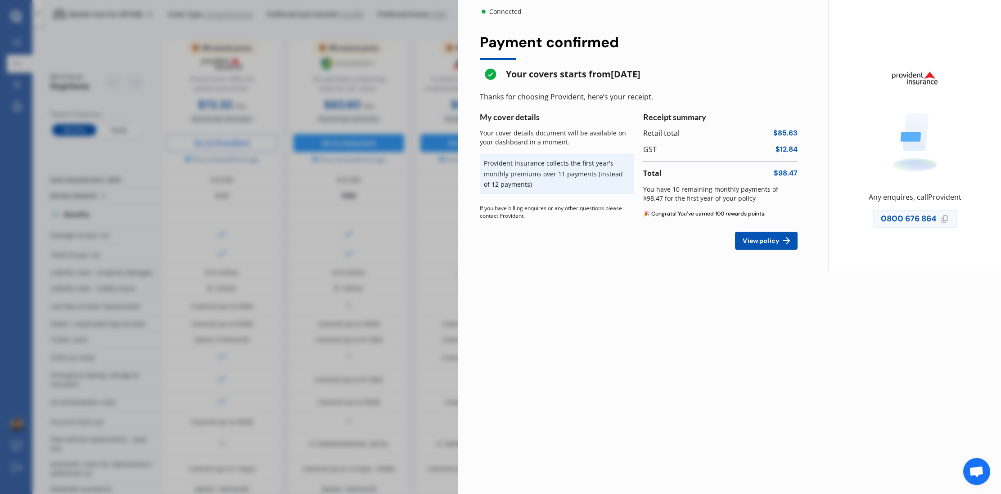
click at [765, 242] on span "View policy" at bounding box center [761, 240] width 40 height 7
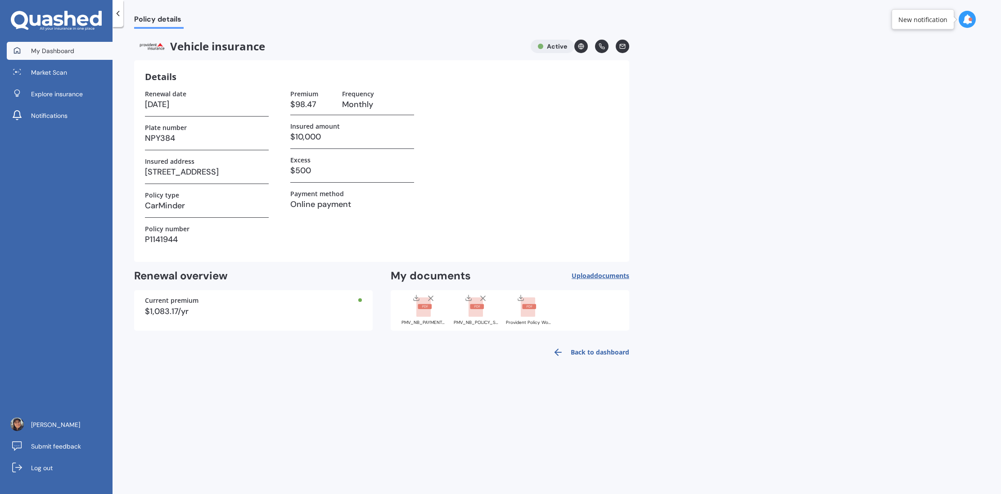
click at [75, 49] on link "My Dashboard" at bounding box center [60, 51] width 106 height 18
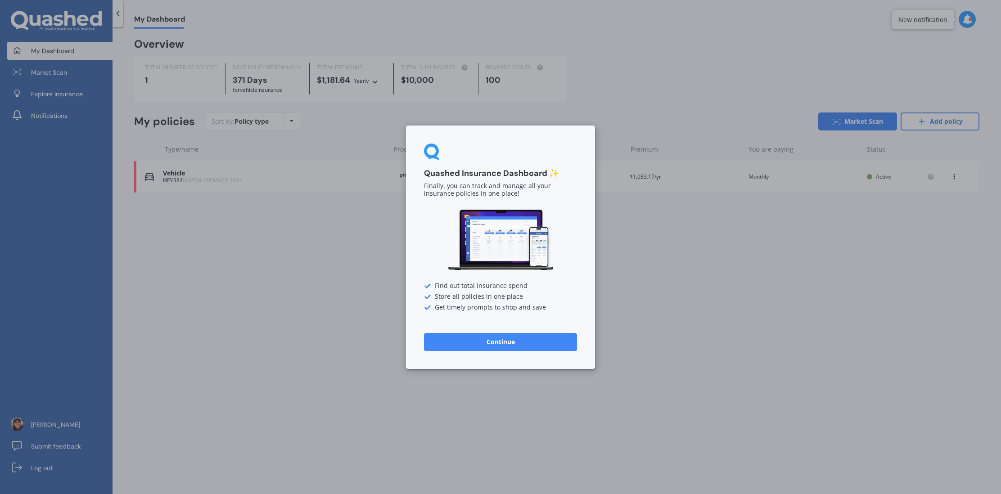
click at [455, 332] on button "Continue" at bounding box center [500, 341] width 153 height 18
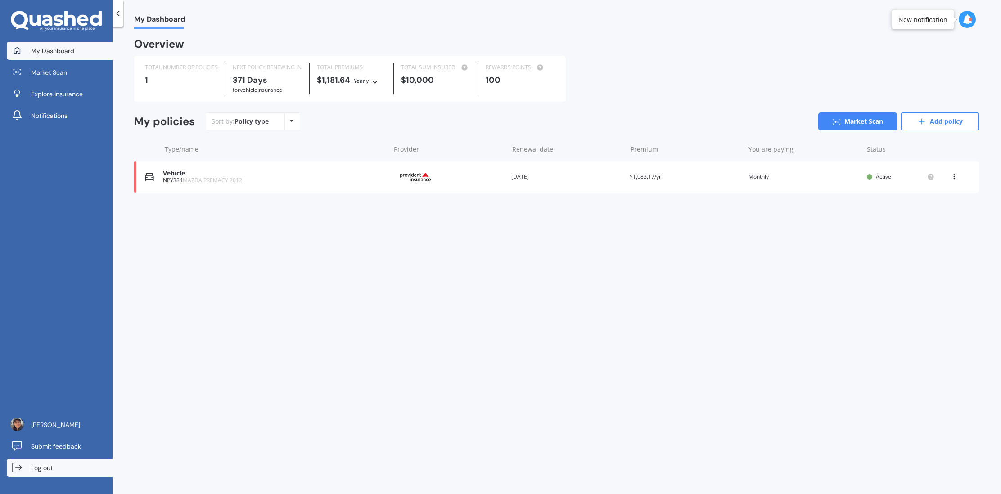
click at [54, 464] on link "Log out" at bounding box center [60, 468] width 106 height 18
